Goal: Information Seeking & Learning: Check status

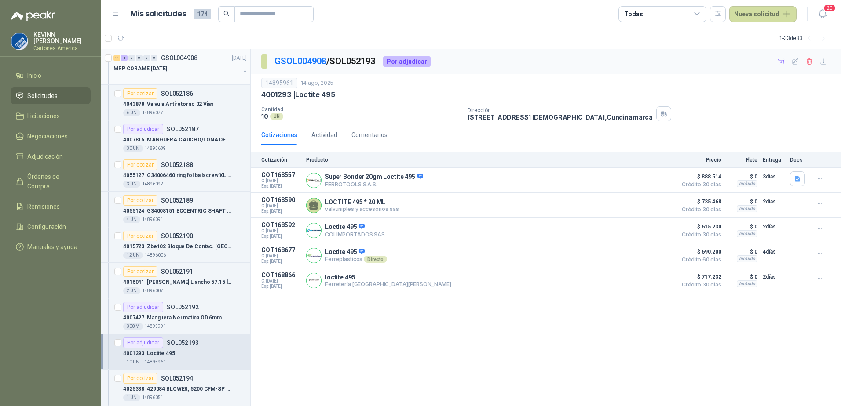
scroll to position [132, 0]
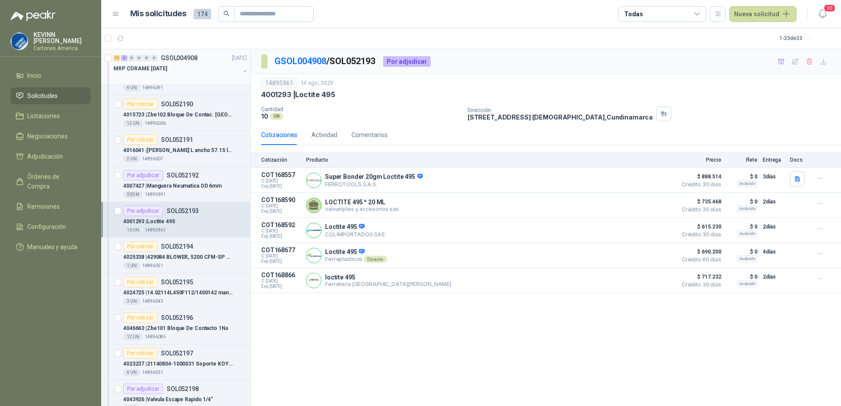
click at [241, 68] on button "button" at bounding box center [244, 71] width 7 height 7
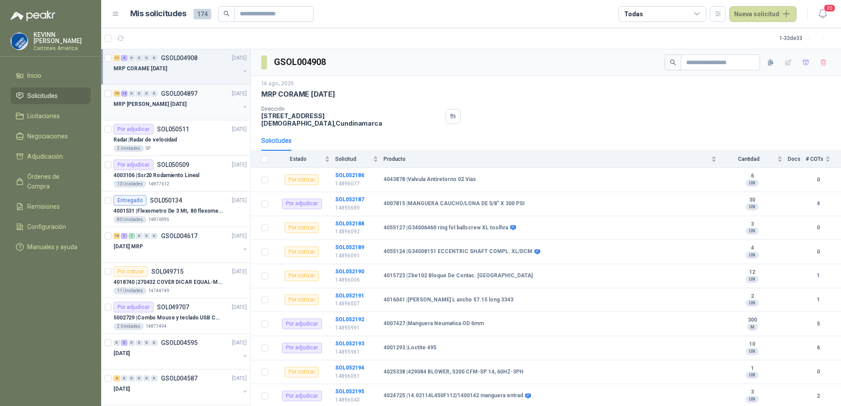
click at [241, 105] on button "button" at bounding box center [244, 106] width 7 height 7
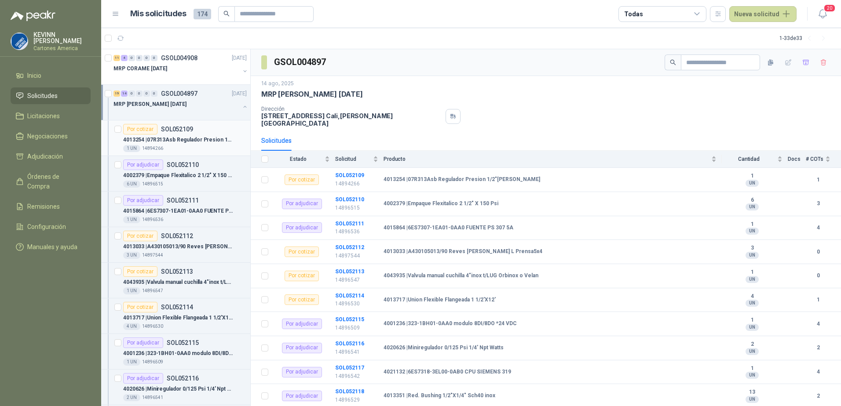
click at [187, 135] on div "4013254 | 07R313Asb Regulador Presion 1/2"[PERSON_NAME]" at bounding box center [185, 140] width 124 height 11
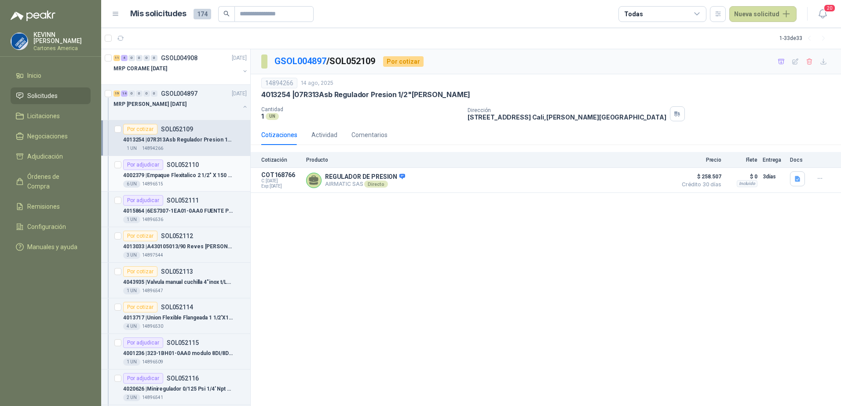
click at [202, 175] on p "4002379 | Empaque Flexitalico 2 1/2" X 150 Psi" at bounding box center [178, 176] width 110 height 8
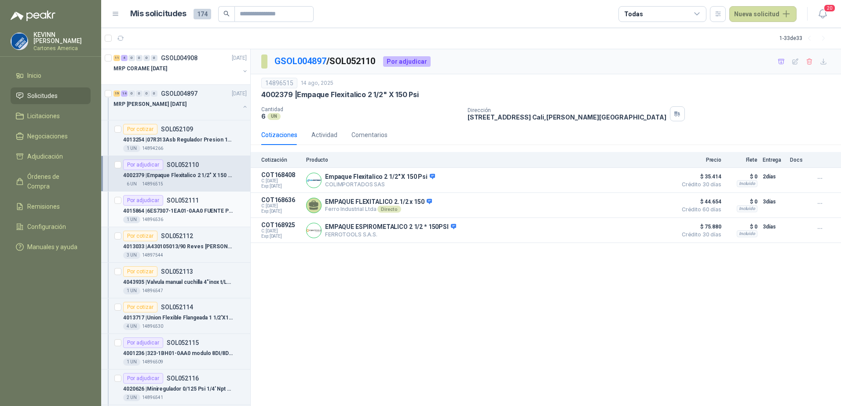
click at [171, 212] on p "4015864 | 6ES7307-1EA01-0AA0 FUENTE PS 307 5A" at bounding box center [178, 211] width 110 height 8
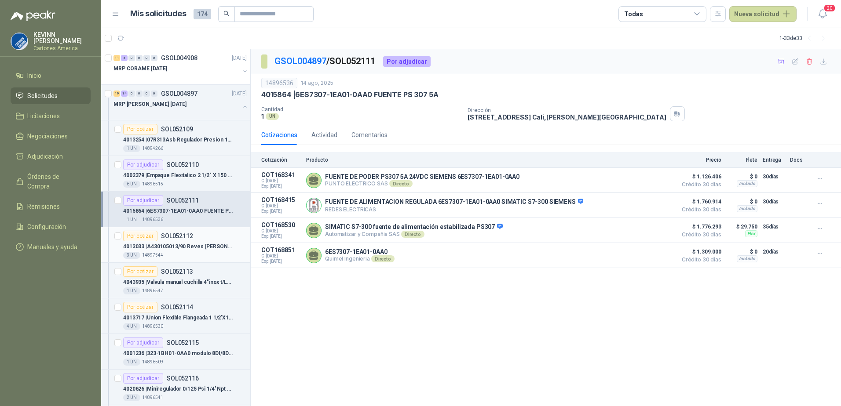
click at [202, 250] on p "4013033 | A430105013/90 Reves [PERSON_NAME] L Prensa5x4" at bounding box center [178, 247] width 110 height 8
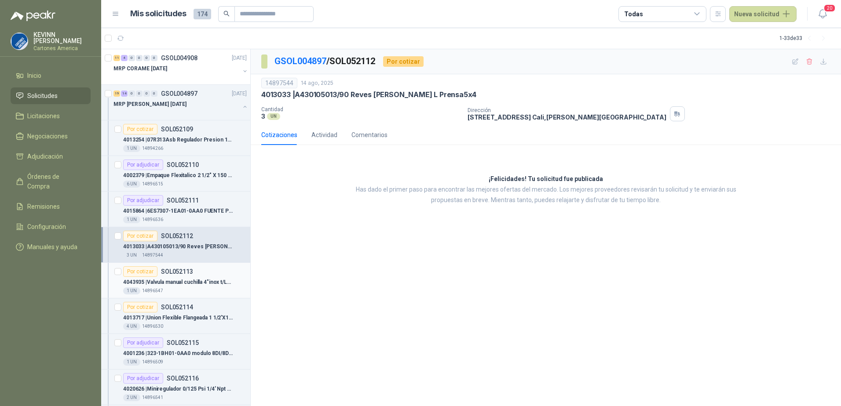
click at [207, 281] on p "4043935 | Valvula manual cuchilla 4"inox t/LUG Orbinox o Velan" at bounding box center [178, 282] width 110 height 8
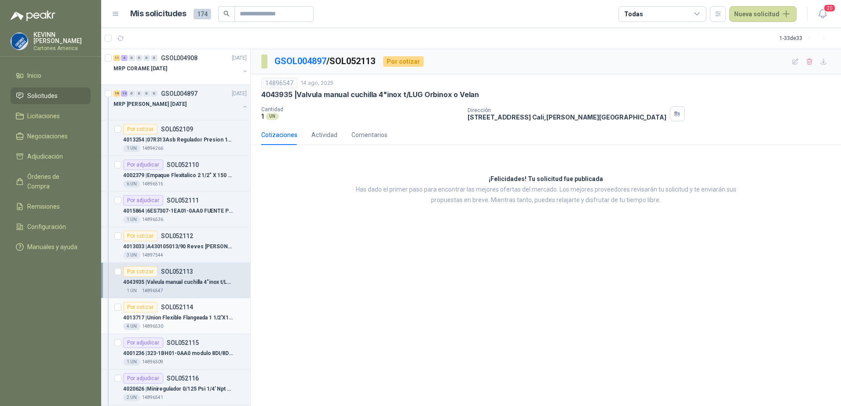
click at [205, 311] on div "Por cotizar SOL052114" at bounding box center [185, 307] width 124 height 11
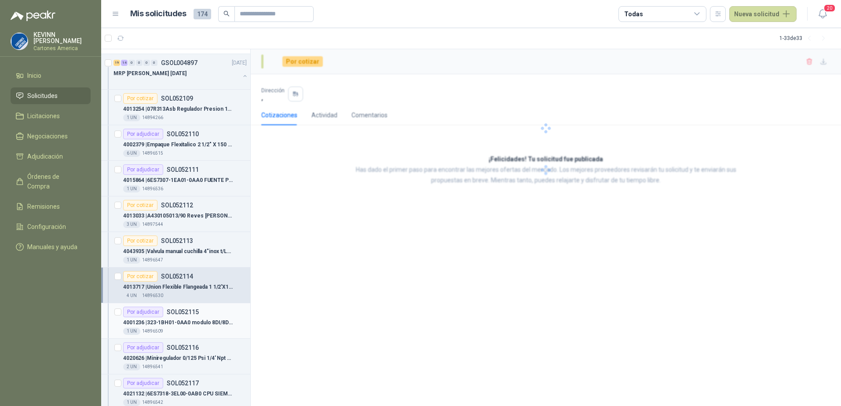
scroll to position [44, 0]
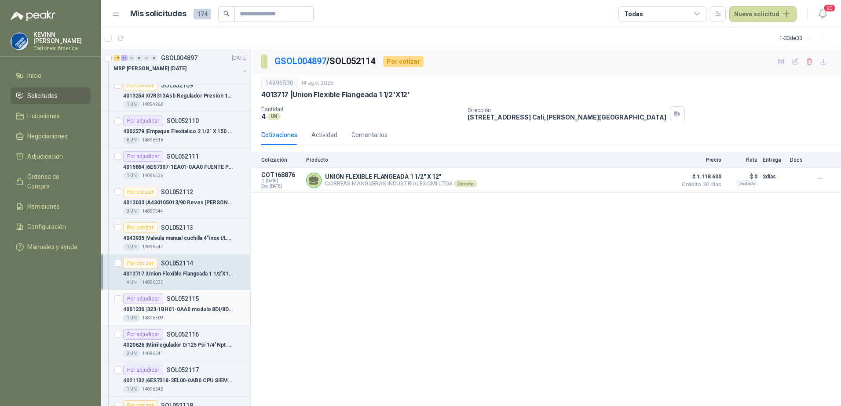
click at [214, 318] on div "1 UN 14896509" at bounding box center [185, 318] width 124 height 7
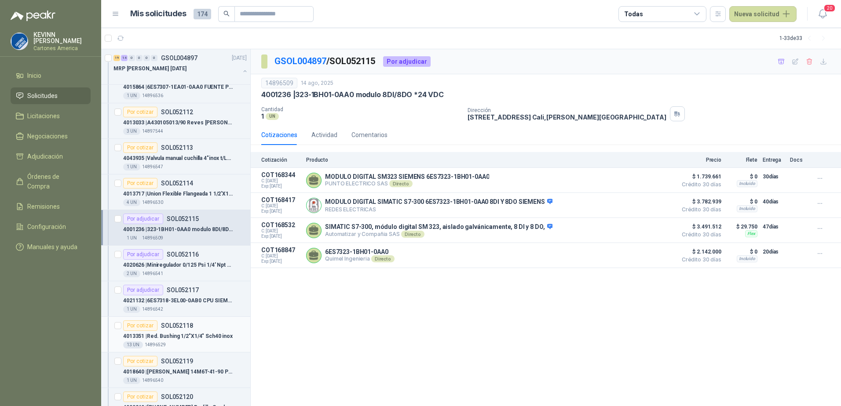
scroll to position [132, 0]
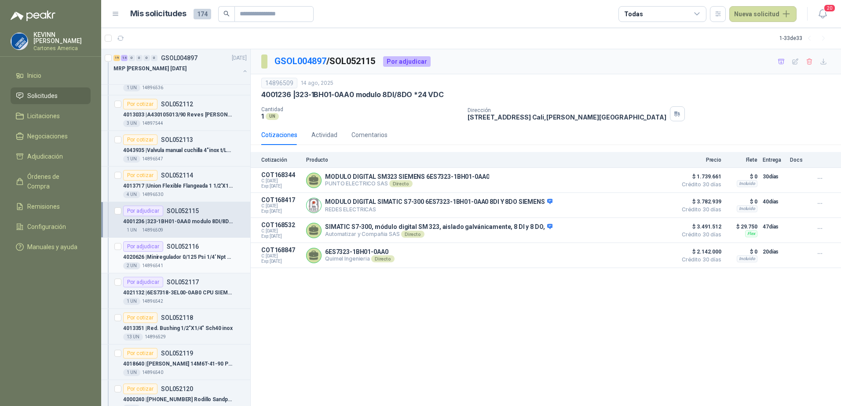
click at [202, 262] on div "4020626 | Miniregulador 0/125 Psi 1/4' Npt [PERSON_NAME]" at bounding box center [185, 257] width 124 height 11
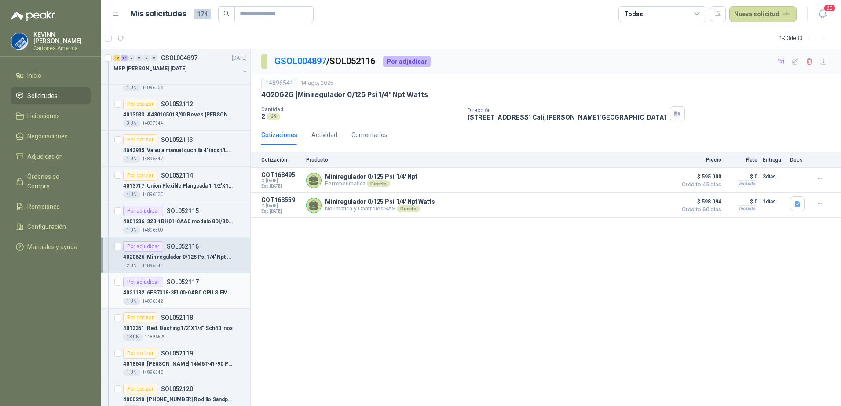
click at [198, 290] on p "4021132 | 6ES7318-3EL00-0AB0 CPU SIEMENS 319" at bounding box center [178, 293] width 110 height 8
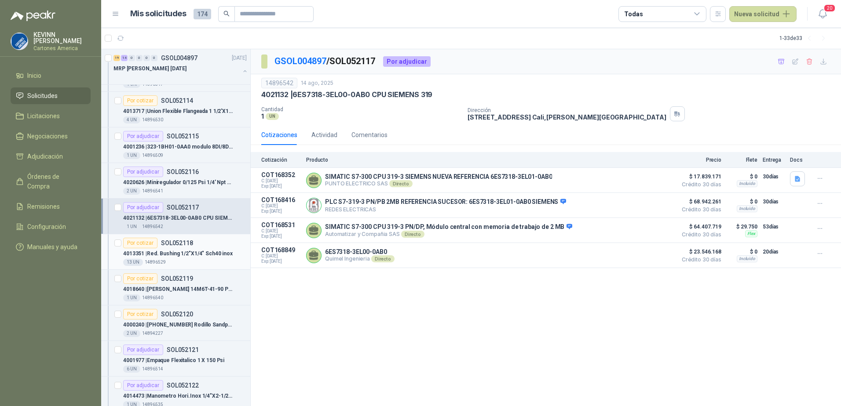
scroll to position [220, 0]
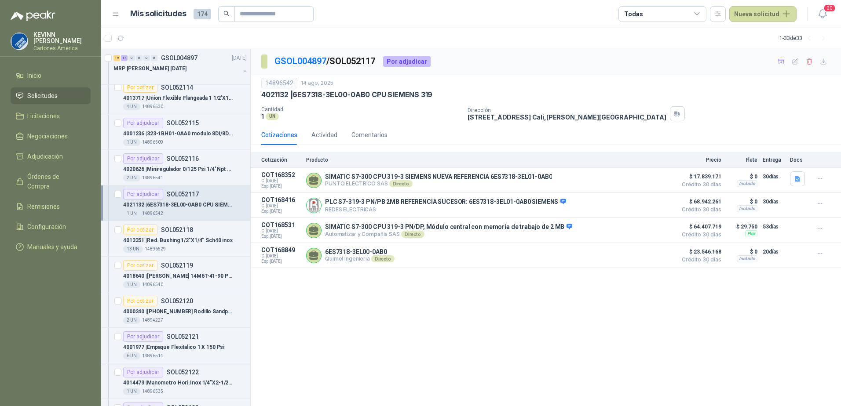
click at [192, 205] on p "4021132 | 6ES7318-3EL00-0AB0 CPU SIEMENS 319" at bounding box center [178, 205] width 110 height 8
click at [191, 235] on div "4013351 | Red. Bushing 1/2"X1/4" Sch40 inox" at bounding box center [185, 240] width 124 height 11
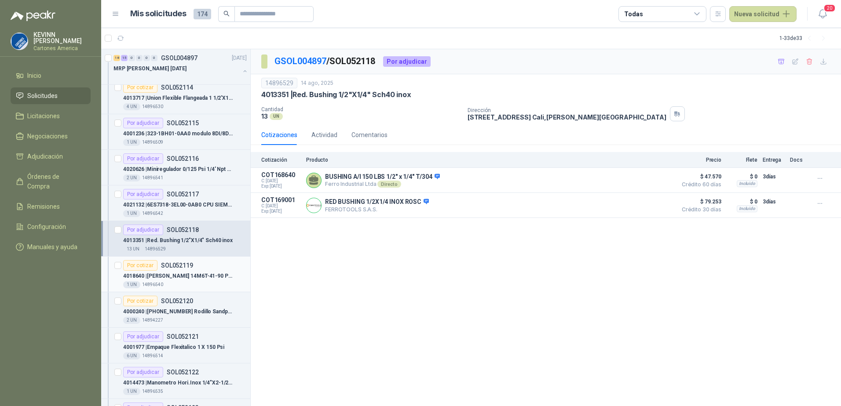
click at [190, 274] on p "4018640 | [PERSON_NAME] 14M6T-41-90 Poly Chain" at bounding box center [178, 276] width 110 height 8
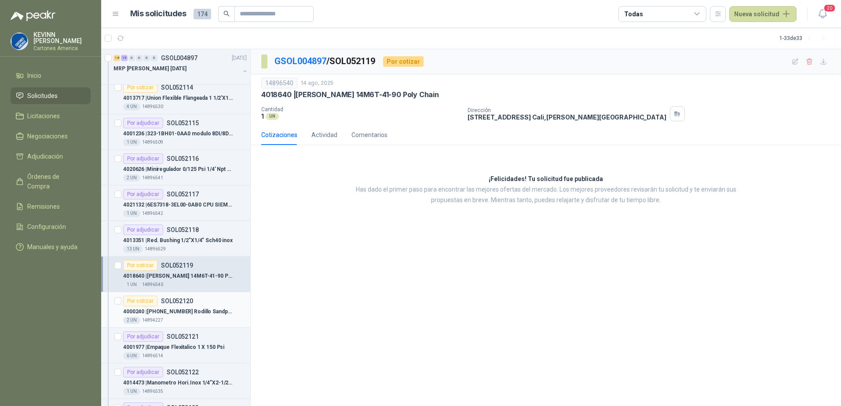
drag, startPoint x: 161, startPoint y: 300, endPoint x: 171, endPoint y: 303, distance: 9.9
click at [162, 300] on p "SOL052120" at bounding box center [177, 301] width 32 height 6
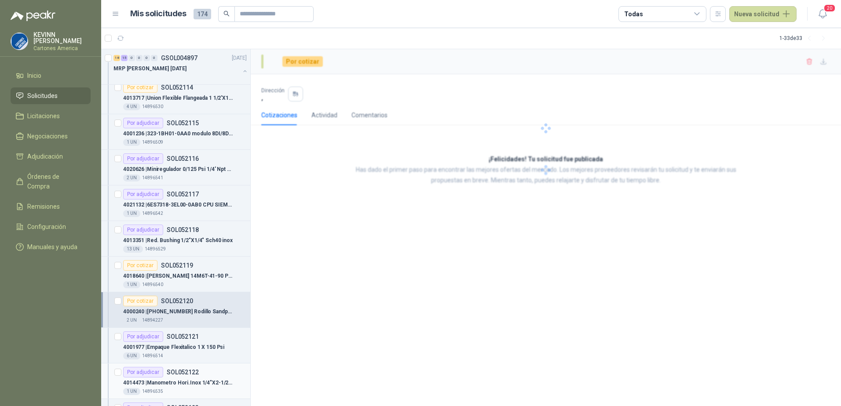
scroll to position [264, 0]
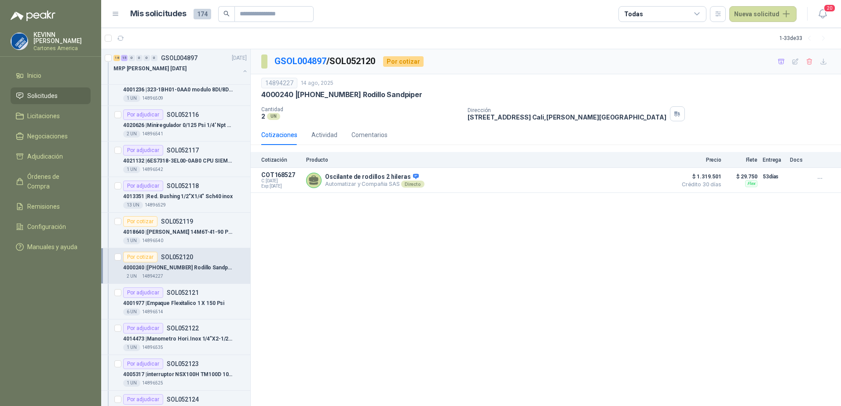
click at [194, 270] on p "4000240 | [PHONE_NUMBER] Rodillo Sandpiper" at bounding box center [178, 268] width 110 height 8
click at [413, 174] on icon at bounding box center [416, 176] width 6 height 5
click at [197, 308] on div "4001977 | Empaque Flexitalico 1 X 150 Psi" at bounding box center [185, 303] width 124 height 11
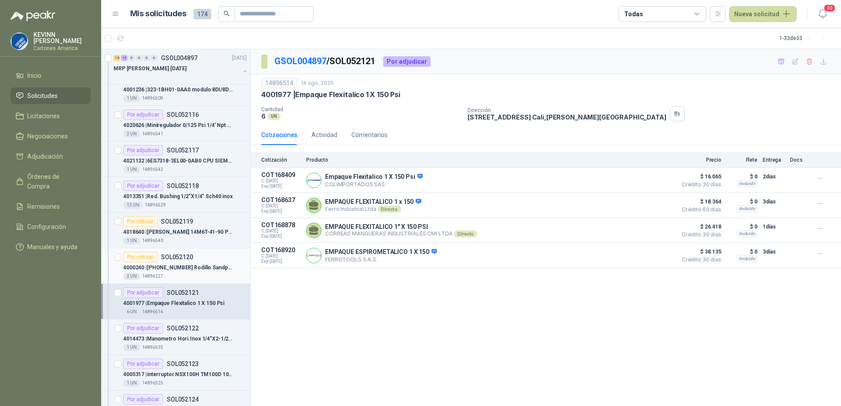
click at [189, 274] on div "2 UN 14894227" at bounding box center [185, 276] width 124 height 7
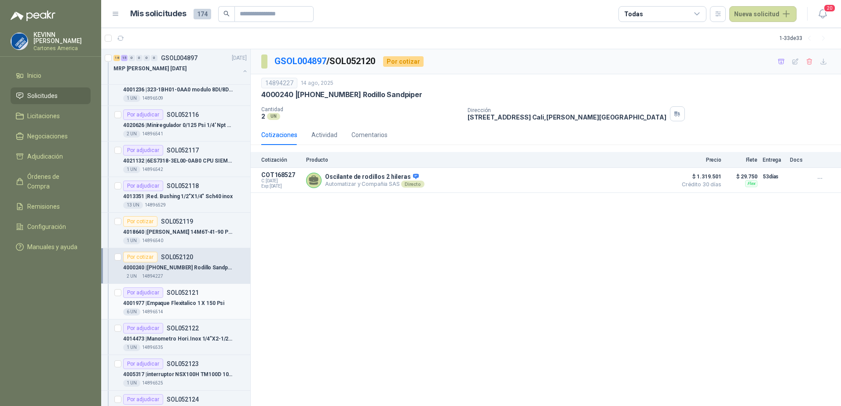
click at [193, 297] on div "Por adjudicar SOL052121" at bounding box center [161, 293] width 76 height 11
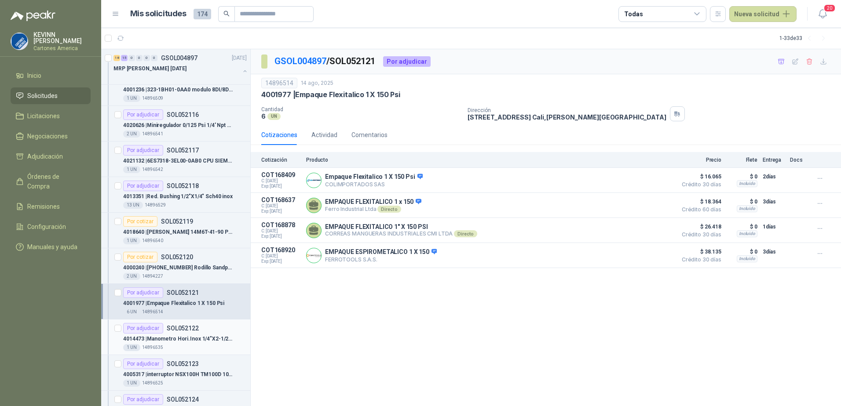
click at [182, 332] on div "Por adjudicar SOL052122" at bounding box center [161, 328] width 76 height 11
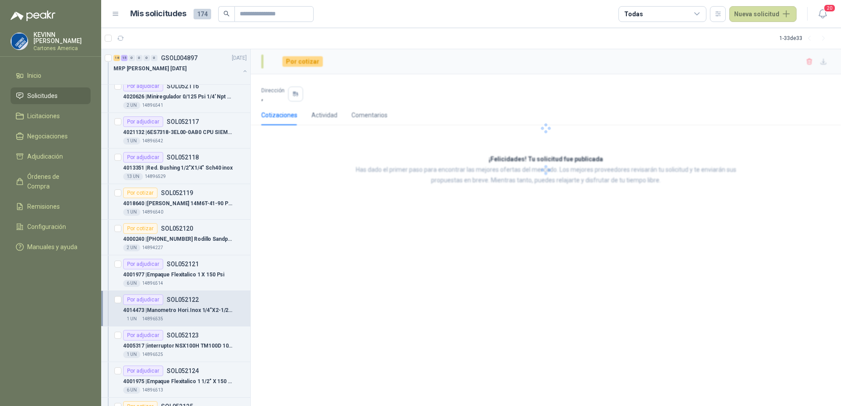
scroll to position [308, 0]
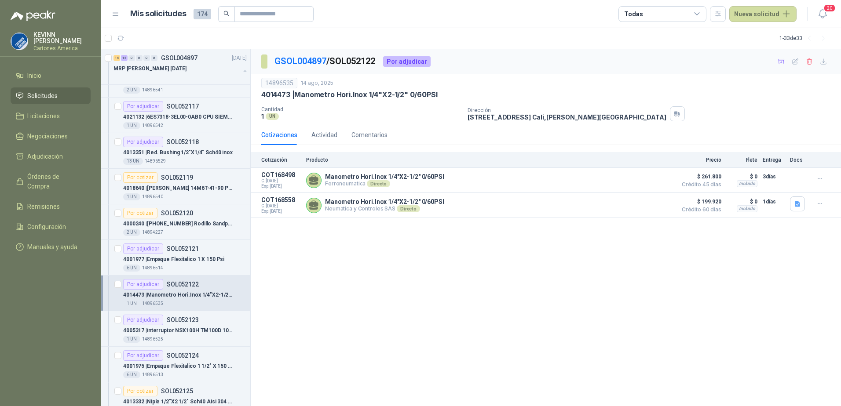
click at [175, 296] on p "4014473 | [PERSON_NAME].Inox 1/4"X2-1/2" 0/60PSI" at bounding box center [178, 295] width 110 height 8
click at [177, 330] on p "4005317 | interruptor NSX100H TM100D 100A LV429670" at bounding box center [178, 331] width 110 height 8
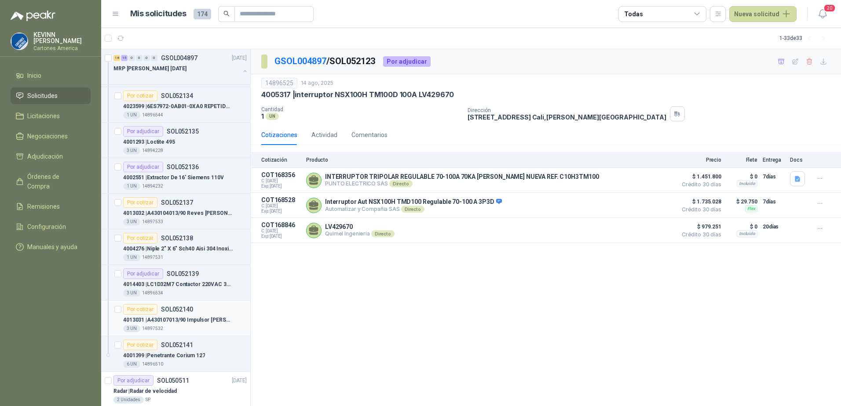
scroll to position [924, 0]
click at [203, 346] on div "Por cotizar SOL052141" at bounding box center [185, 345] width 124 height 11
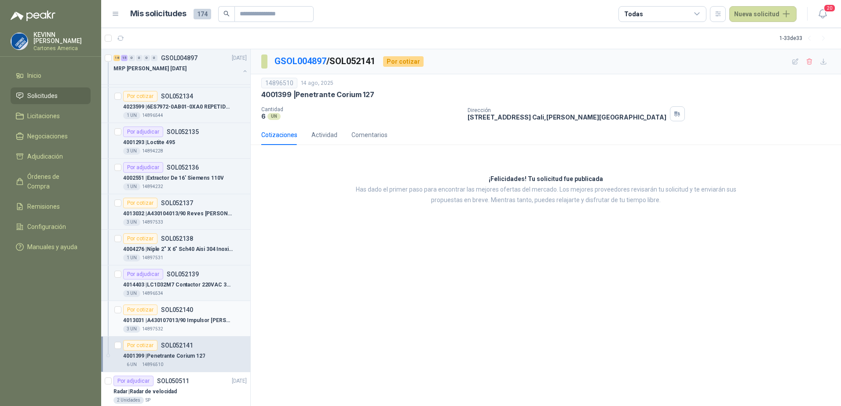
click at [202, 321] on p "4013031 | A430107013/90 Impulsor [PERSON_NAME] 5x4" at bounding box center [178, 321] width 110 height 8
